Goal: Task Accomplishment & Management: Complete application form

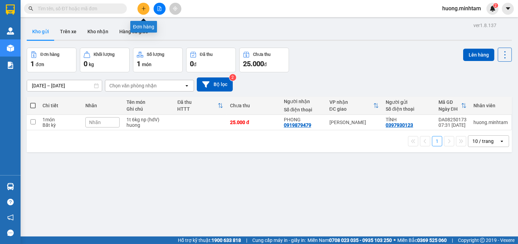
click at [144, 9] on icon "plus" at bounding box center [144, 8] width 4 height 0
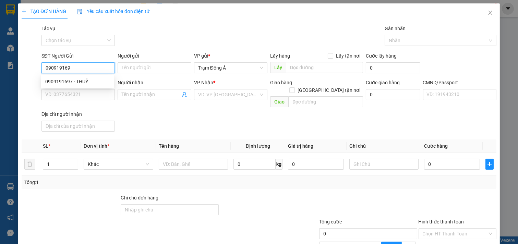
type input "0909191697"
click at [77, 79] on div "0909191697 - THUỶ" at bounding box center [77, 82] width 64 height 8
type input "THUỶ"
type input "0986787368"
type input "THƯ"
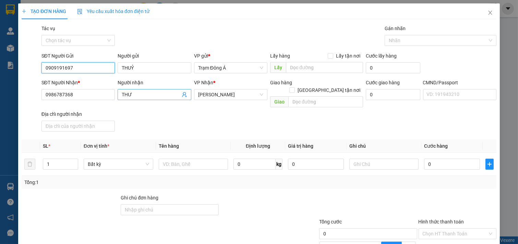
type input "0909191697"
click at [182, 94] on icon "user-add" at bounding box center [184, 94] width 5 height 5
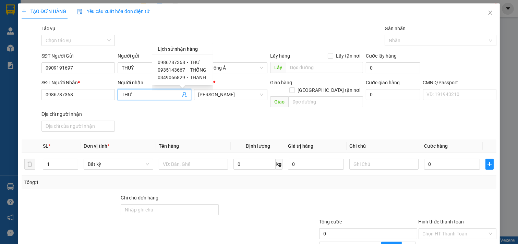
drag, startPoint x: 135, startPoint y: 94, endPoint x: 0, endPoint y: 94, distance: 134.8
click at [0, 94] on div "TẠO ĐƠN HÀNG Yêu cầu xuất hóa đơn điện tử Transit Pickup Surcharge Ids Transit …" at bounding box center [259, 122] width 518 height 244
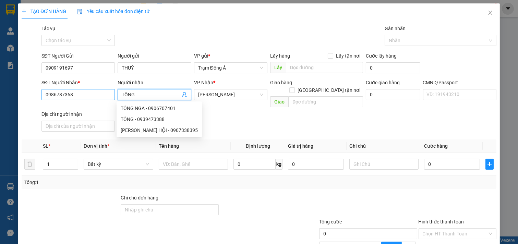
type input "TỐNG"
drag, startPoint x: 87, startPoint y: 98, endPoint x: 0, endPoint y: 90, distance: 87.5
click at [0, 93] on div "TẠO ĐƠN HÀNG Yêu cầu xuất hóa đơn điện tử Transit Pickup Surcharge Ids Transit …" at bounding box center [259, 122] width 518 height 244
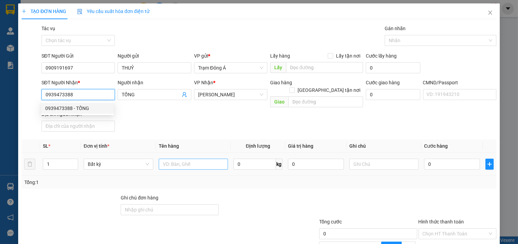
type input "0939473388"
click at [196, 159] on input "text" at bounding box center [194, 164] width 70 height 11
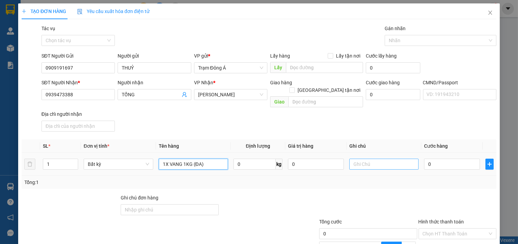
type input "1X VANG 1KG (ĐA)"
click at [384, 159] on input "text" at bounding box center [384, 164] width 70 height 11
type input "HUONG"
type input "2"
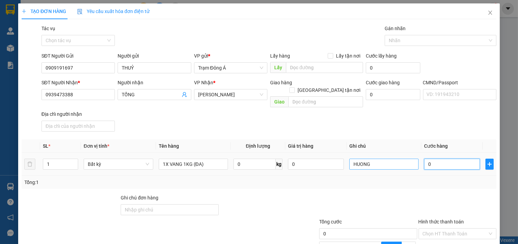
type input "2"
type input "20"
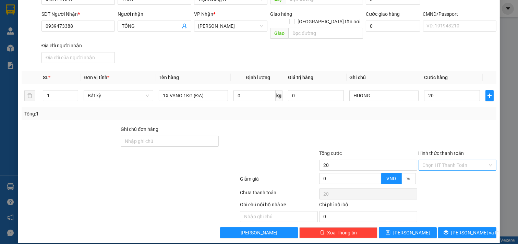
click at [450, 160] on input "Hình thức thanh toán" at bounding box center [455, 165] width 65 height 10
type input "20.000"
click at [446, 172] on div "Tại văn phòng" at bounding box center [452, 172] width 69 height 8
type input "0"
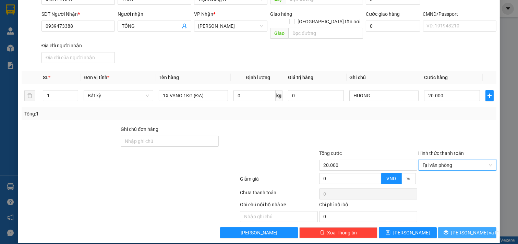
click at [467, 229] on span "[PERSON_NAME] và In" at bounding box center [475, 233] width 48 height 8
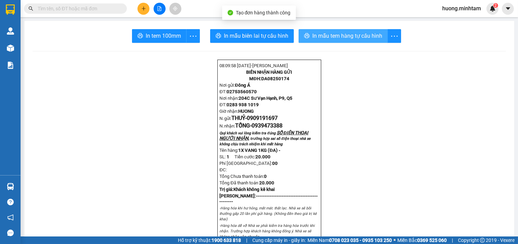
click at [338, 38] on span "In mẫu tem hàng tự cấu hình" at bounding box center [347, 36] width 70 height 9
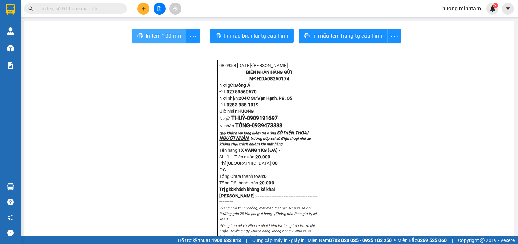
click at [142, 33] on button "In tem 100mm" at bounding box center [159, 36] width 55 height 14
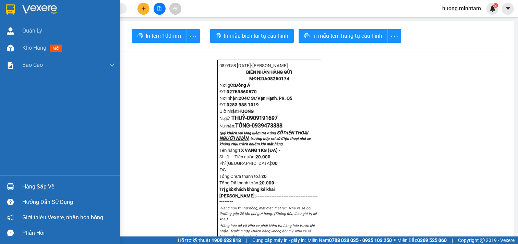
drag, startPoint x: 35, startPoint y: 50, endPoint x: 98, endPoint y: 0, distance: 79.6
click at [37, 50] on span "Kho hàng" at bounding box center [34, 48] width 24 height 7
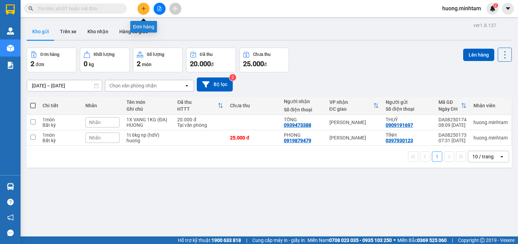
click at [142, 6] on icon "plus" at bounding box center [143, 8] width 5 height 5
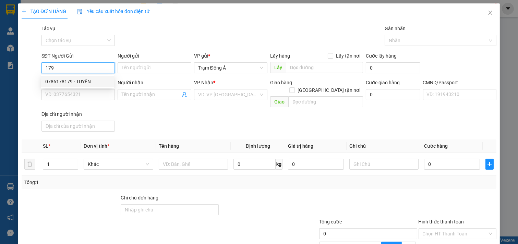
click at [59, 81] on div "0786178179 - TUYỀN" at bounding box center [77, 82] width 64 height 8
type input "0786178179"
type input "TUYỀN"
type input "0824944474"
type input "SA"
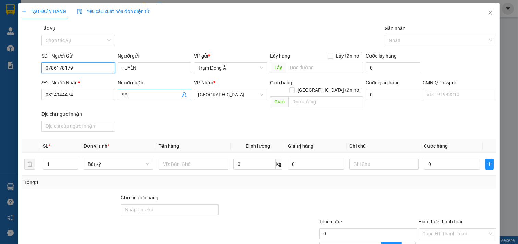
type input "0786178179"
click at [183, 94] on icon "user-add" at bounding box center [184, 94] width 4 height 5
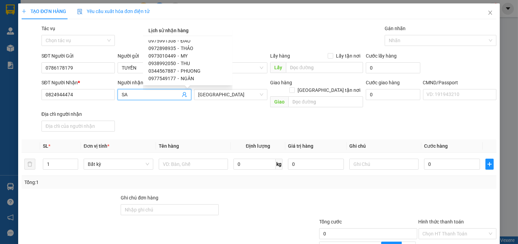
scroll to position [112, 0]
click at [185, 67] on span "PHUONG" at bounding box center [191, 67] width 20 height 5
type input "0344567887"
type input "PHUONG"
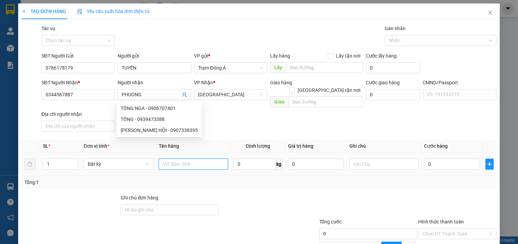
drag, startPoint x: 200, startPoint y: 158, endPoint x: 205, endPoint y: 156, distance: 4.8
click at [201, 159] on input "text" at bounding box center [194, 164] width 70 height 11
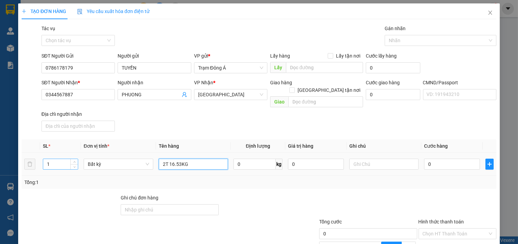
type input "2T 16.53KG"
drag, startPoint x: 57, startPoint y: 156, endPoint x: 0, endPoint y: 146, distance: 58.1
click at [0, 146] on div "TẠO ĐƠN HÀNG Yêu cầu xuất hóa đơn điện tử Transit Pickup Surcharge Ids Transit …" at bounding box center [259, 122] width 518 height 244
type input "2"
click at [378, 159] on input "text" at bounding box center [384, 164] width 70 height 11
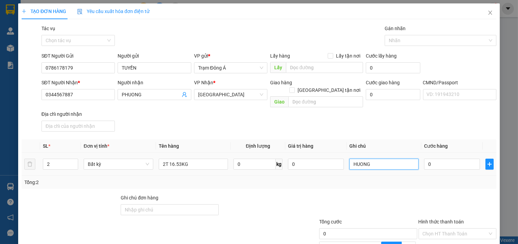
type input "HUONG"
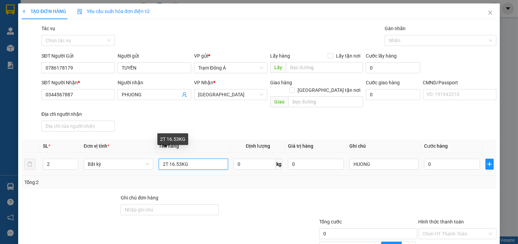
click at [172, 159] on input "2T 16.53KG" at bounding box center [194, 164] width 70 height 11
type input "2T 15.53KG"
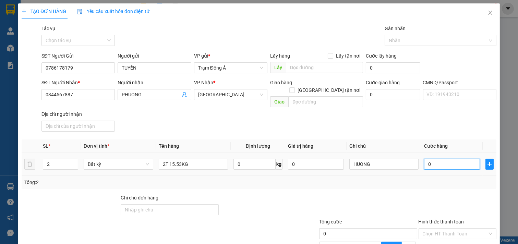
click at [430, 160] on input "0" at bounding box center [452, 164] width 56 height 11
type input "1"
type input "11"
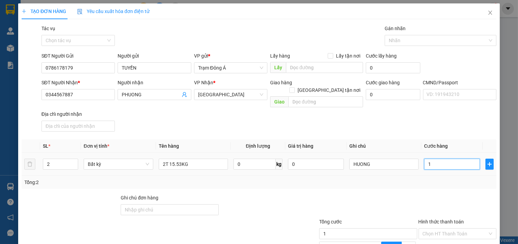
type input "11"
type input "110"
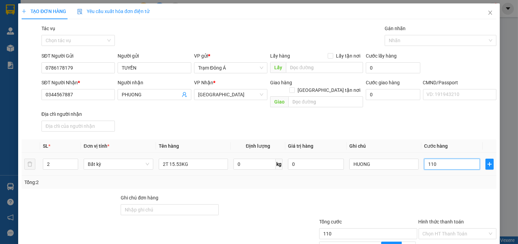
scroll to position [69, 0]
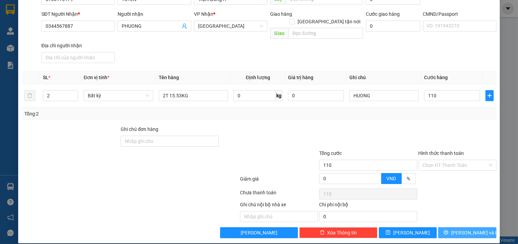
type input "110.000"
click at [474, 229] on span "[PERSON_NAME] và In" at bounding box center [475, 233] width 48 height 8
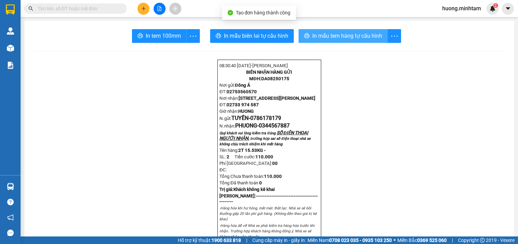
click at [347, 33] on span "In mẫu tem hàng tự cấu hình" at bounding box center [347, 36] width 70 height 9
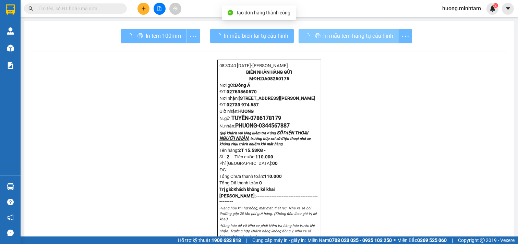
click at [155, 37] on div "In tem 100mm" at bounding box center [160, 36] width 79 height 14
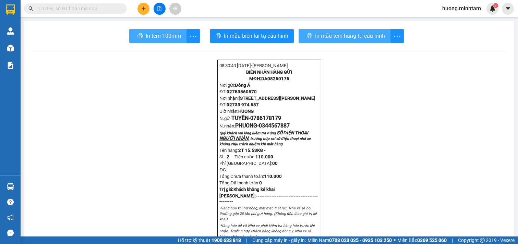
click at [155, 37] on span "In tem 100mm" at bounding box center [163, 36] width 35 height 9
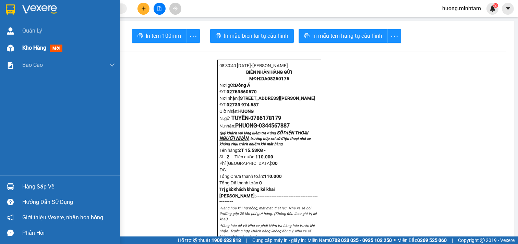
click at [29, 46] on span "Kho hàng" at bounding box center [34, 48] width 24 height 7
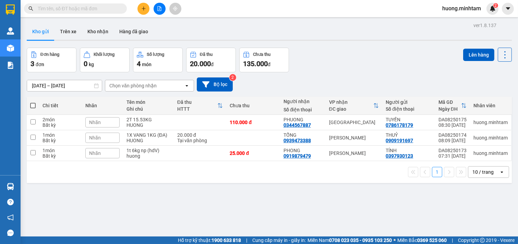
click at [35, 104] on span at bounding box center [32, 105] width 5 height 5
click at [33, 102] on input "checkbox" at bounding box center [33, 102] width 0 height 0
checkbox input "true"
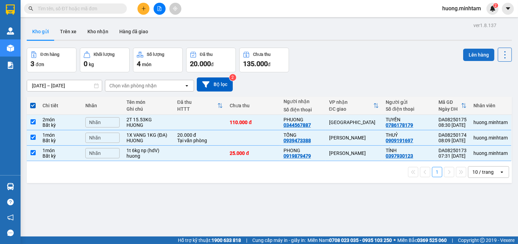
click at [482, 49] on button "Lên hàng" at bounding box center [478, 55] width 31 height 12
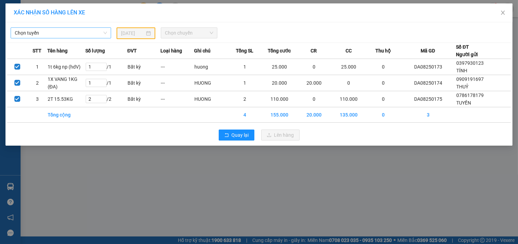
click at [97, 33] on span "Chọn tuyến" at bounding box center [61, 33] width 92 height 10
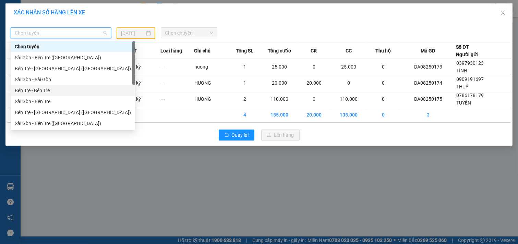
scroll to position [11, 0]
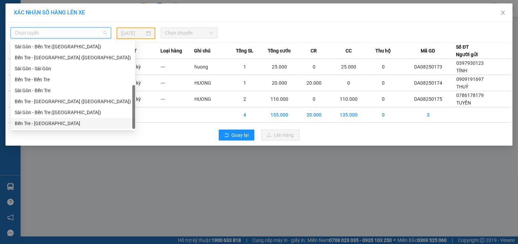
click at [54, 123] on div "Bến Tre - [GEOGRAPHIC_DATA]" at bounding box center [73, 124] width 116 height 8
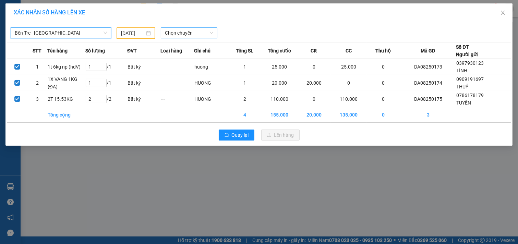
click at [200, 33] on span "Chọn chuyến" at bounding box center [189, 33] width 48 height 10
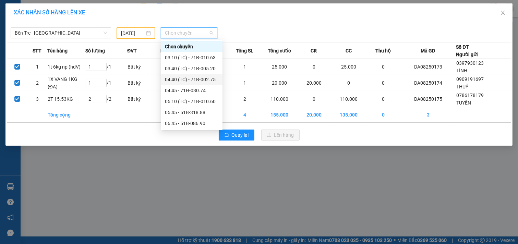
scroll to position [38, 0]
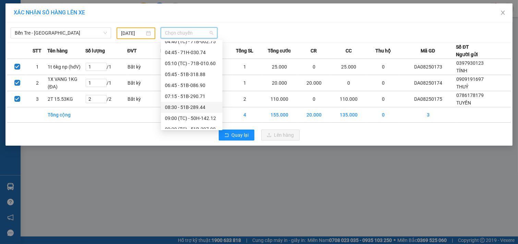
click at [189, 107] on div "08:30 - 51B-289.44" at bounding box center [191, 108] width 53 height 8
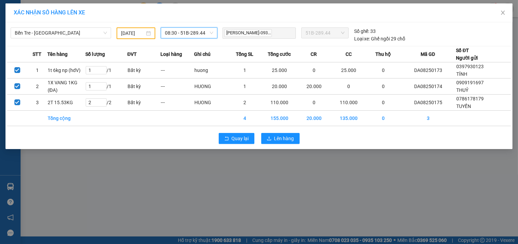
click at [142, 32] on input "[DATE]" at bounding box center [133, 33] width 24 height 8
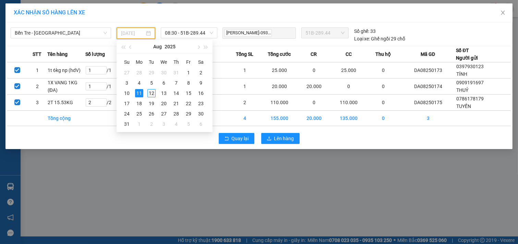
click at [153, 95] on div "12" at bounding box center [151, 93] width 8 height 8
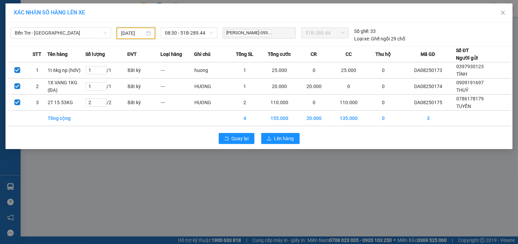
type input "[DATE]"
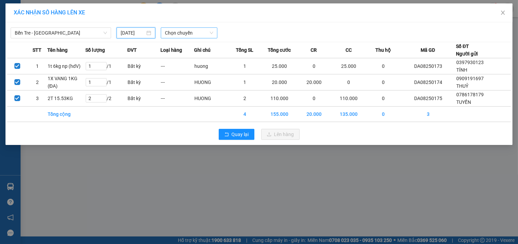
scroll to position [0, 0]
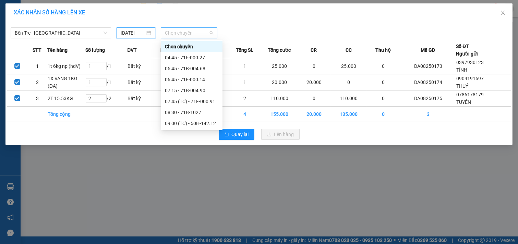
click at [204, 28] on span "Chọn chuyến" at bounding box center [189, 33] width 48 height 10
click at [191, 113] on div "08:30 - 71B-1027" at bounding box center [191, 113] width 53 height 8
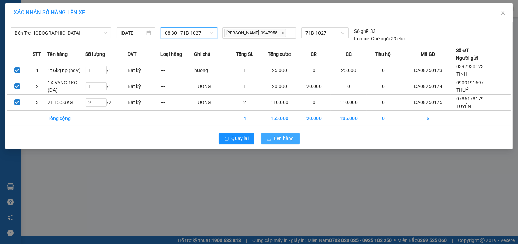
click at [284, 138] on span "Lên hàng" at bounding box center [284, 139] width 20 height 8
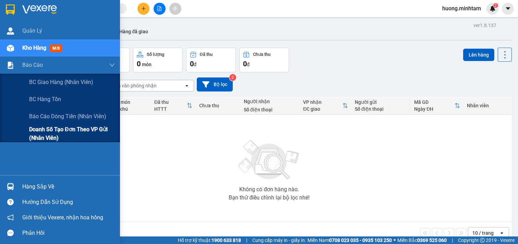
click at [67, 128] on span "Doanh số tạo đơn theo VP gửi (nhân viên)" at bounding box center [72, 133] width 86 height 17
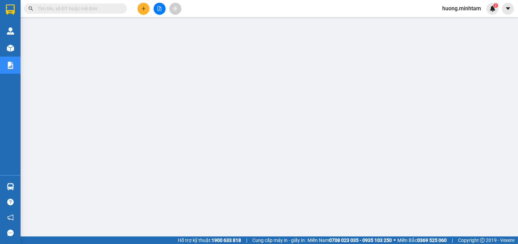
click at [82, 8] on input "text" at bounding box center [78, 9] width 81 height 8
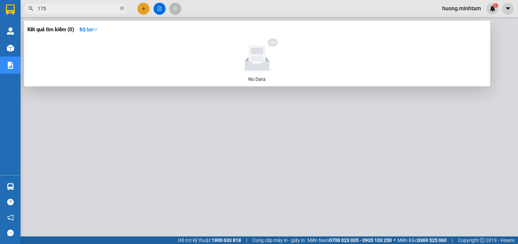
type input "175"
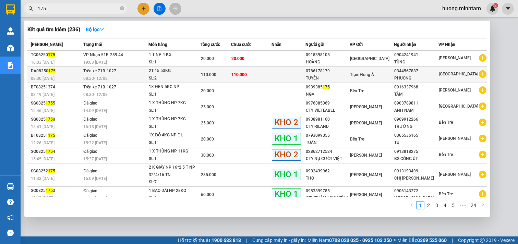
click at [340, 77] on div "TUYỀN" at bounding box center [327, 78] width 43 height 7
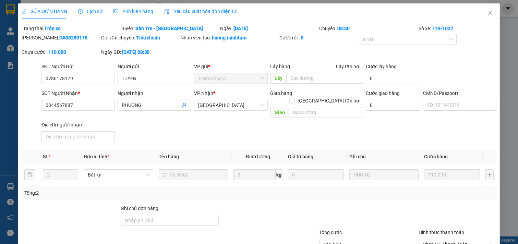
type input "0786178179"
type input "TUYỀN"
type input "0344567887"
type input "PHUONG"
type input "110.000"
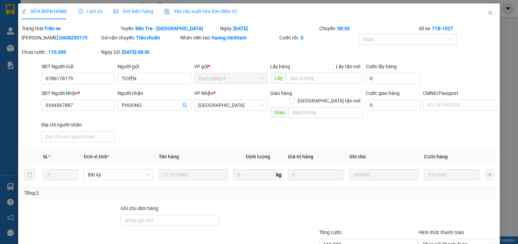
type input "110.000"
drag, startPoint x: 82, startPoint y: 107, endPoint x: 0, endPoint y: 107, distance: 81.6
click at [0, 107] on div "SỬA ĐƠN HÀNG Lịch sử Ảnh kiện hàng Yêu cầu xuất hóa đơn điện tử Total Paid Fee …" at bounding box center [259, 122] width 518 height 244
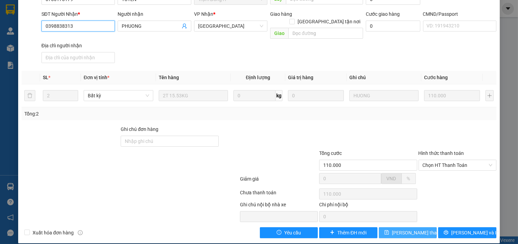
type input "0398838313"
click at [413, 229] on span "[PERSON_NAME] thay đổi" at bounding box center [419, 233] width 55 height 8
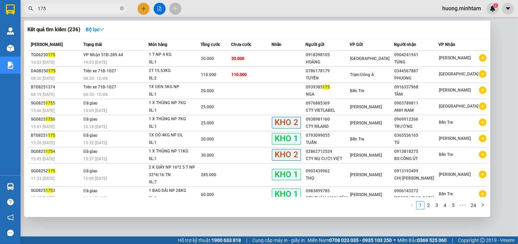
click at [81, 10] on input "175" at bounding box center [78, 9] width 81 height 8
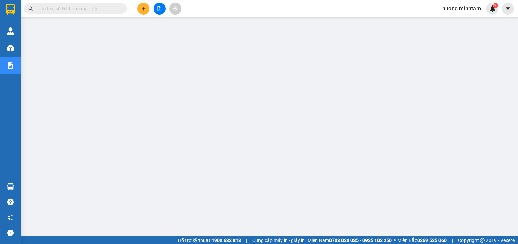
click at [90, 9] on input "text" at bounding box center [78, 9] width 81 height 8
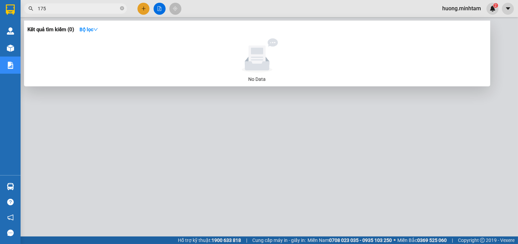
type input "175"
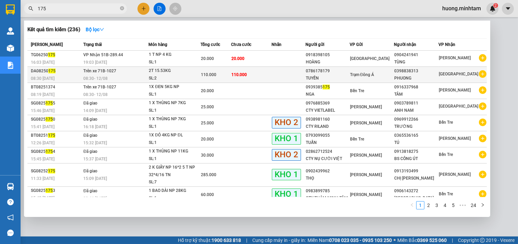
click at [408, 77] on div "PHUONG" at bounding box center [416, 78] width 44 height 7
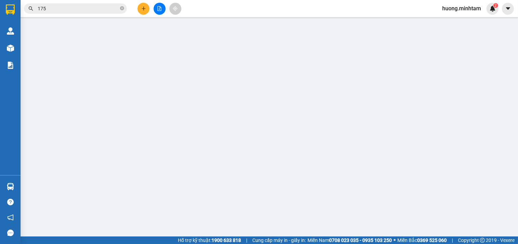
type input "0786178179"
type input "TUYỀN"
type input "0398838313"
type input "PHUONG"
type input "110.000"
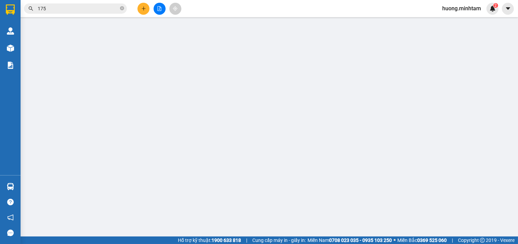
type input "110.000"
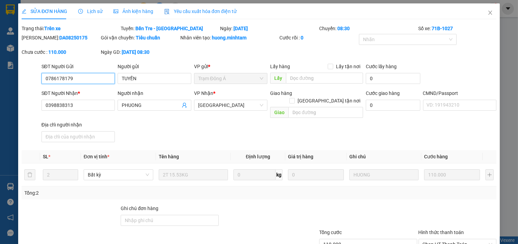
scroll to position [79, 0]
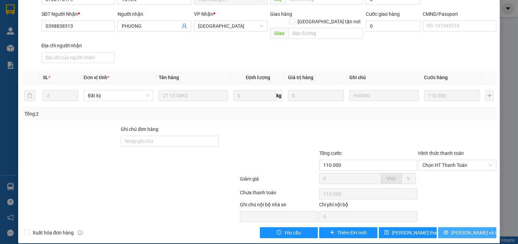
click at [463, 229] on span "[PERSON_NAME] và In" at bounding box center [475, 233] width 48 height 8
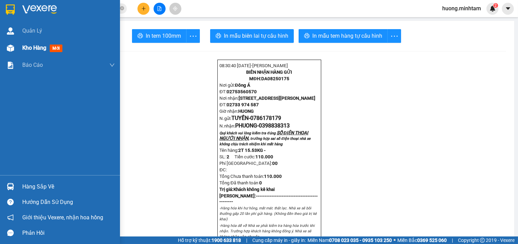
click at [42, 47] on span "Kho hàng" at bounding box center [34, 48] width 24 height 7
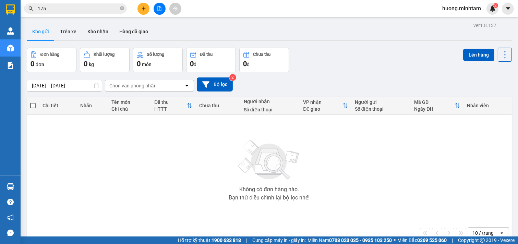
click at [78, 8] on input "175" at bounding box center [78, 9] width 81 height 8
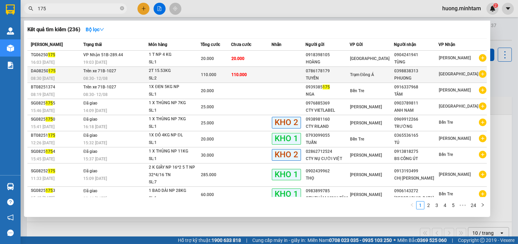
click at [405, 78] on div "PHUONG" at bounding box center [416, 78] width 44 height 7
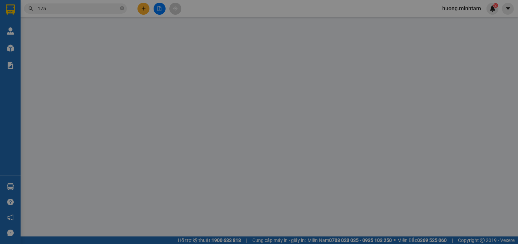
type input "0786178179"
type input "TUYỀN"
type input "0398838313"
type input "PHUONG"
type input "110.000"
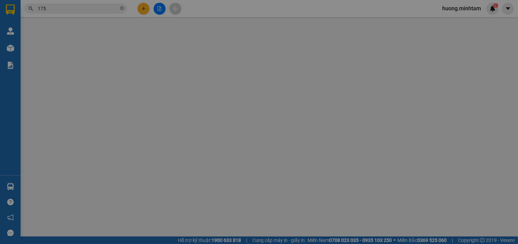
type input "110.000"
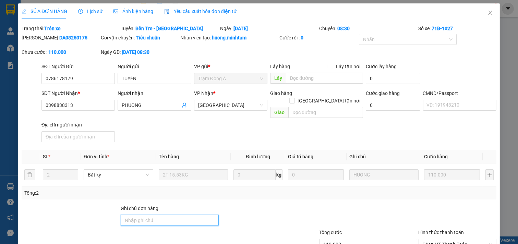
click at [141, 215] on input "Ghi chú đơn hàng" at bounding box center [170, 220] width 98 height 11
type input "D"
click at [148, 215] on input "ĐÃ SỬA SỐ ĐÚNG LẠI RỒI" at bounding box center [170, 220] width 98 height 11
click at [123, 215] on input "ĐÃ SỬA SỐ ĐÚNG LẠI RỒI" at bounding box center [170, 220] width 98 height 11
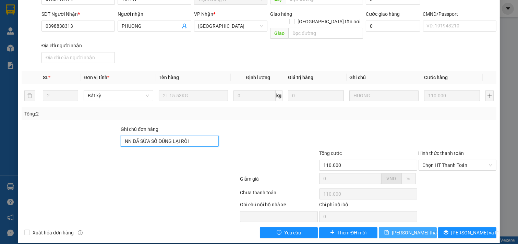
type input "NN ĐÃ SỬA SỐ ĐÚNG LẠI RỒI"
click at [413, 229] on span "[PERSON_NAME] thay đổi" at bounding box center [419, 233] width 55 height 8
